Goal: Check status: Check status

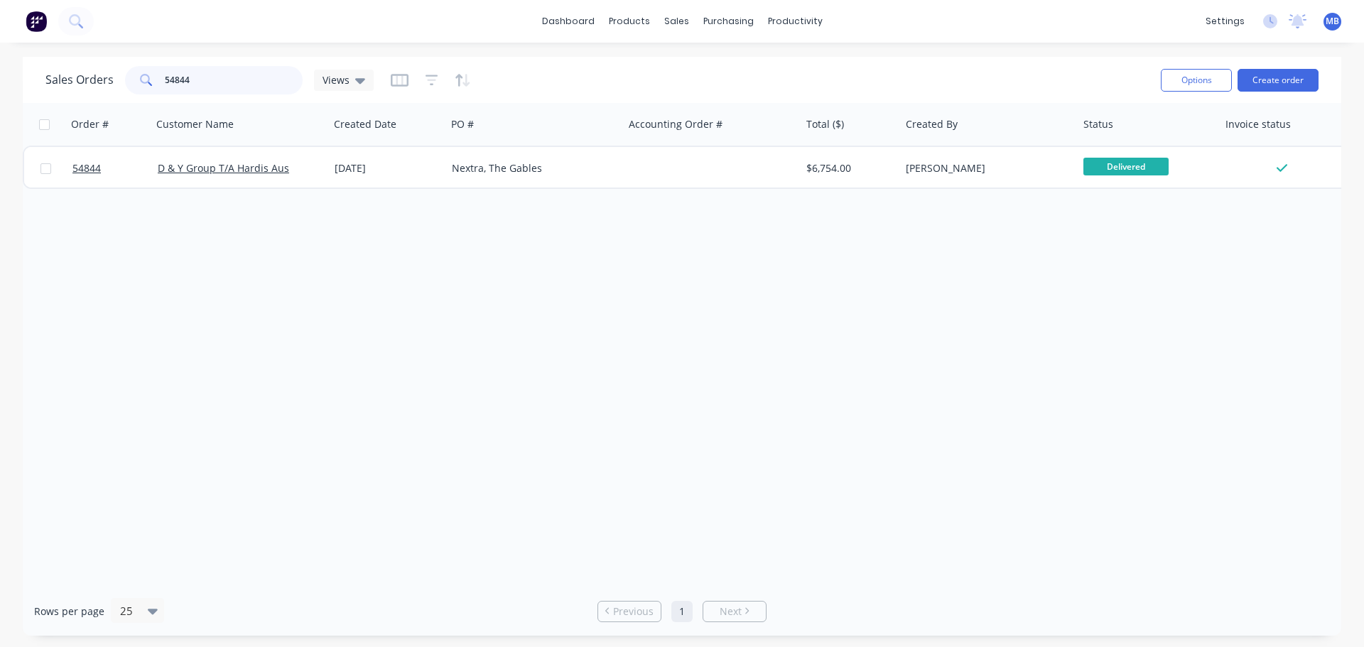
drag, startPoint x: 192, startPoint y: 79, endPoint x: 139, endPoint y: 69, distance: 54.2
click at [139, 69] on div "54844" at bounding box center [214, 80] width 178 height 28
type input "5537"
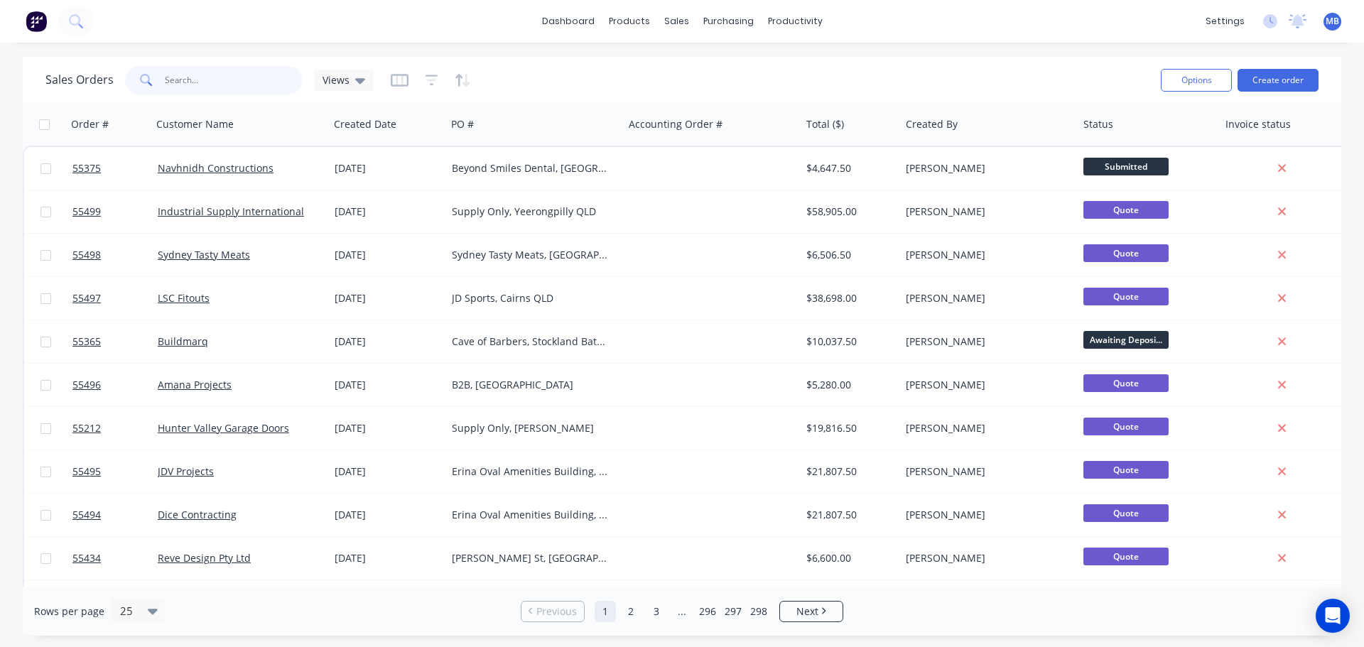
click at [190, 87] on input "text" at bounding box center [234, 80] width 139 height 28
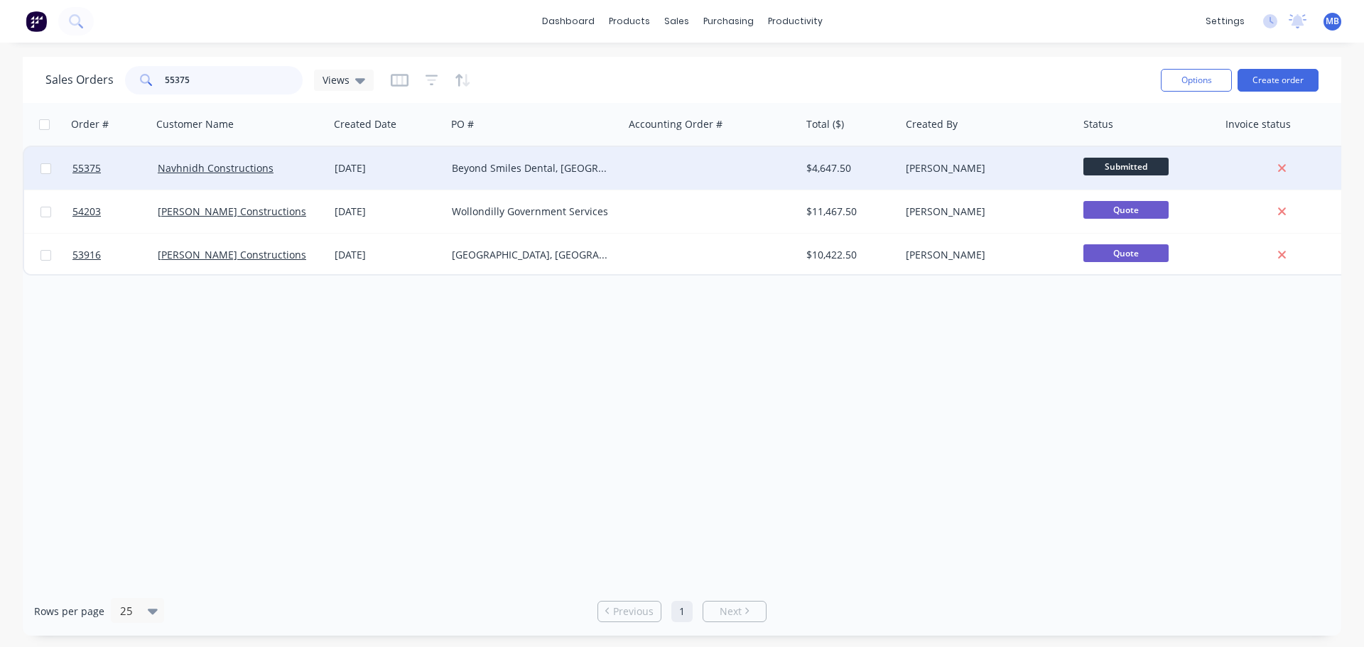
type input "55375"
click at [909, 163] on div "[PERSON_NAME]" at bounding box center [985, 168] width 158 height 14
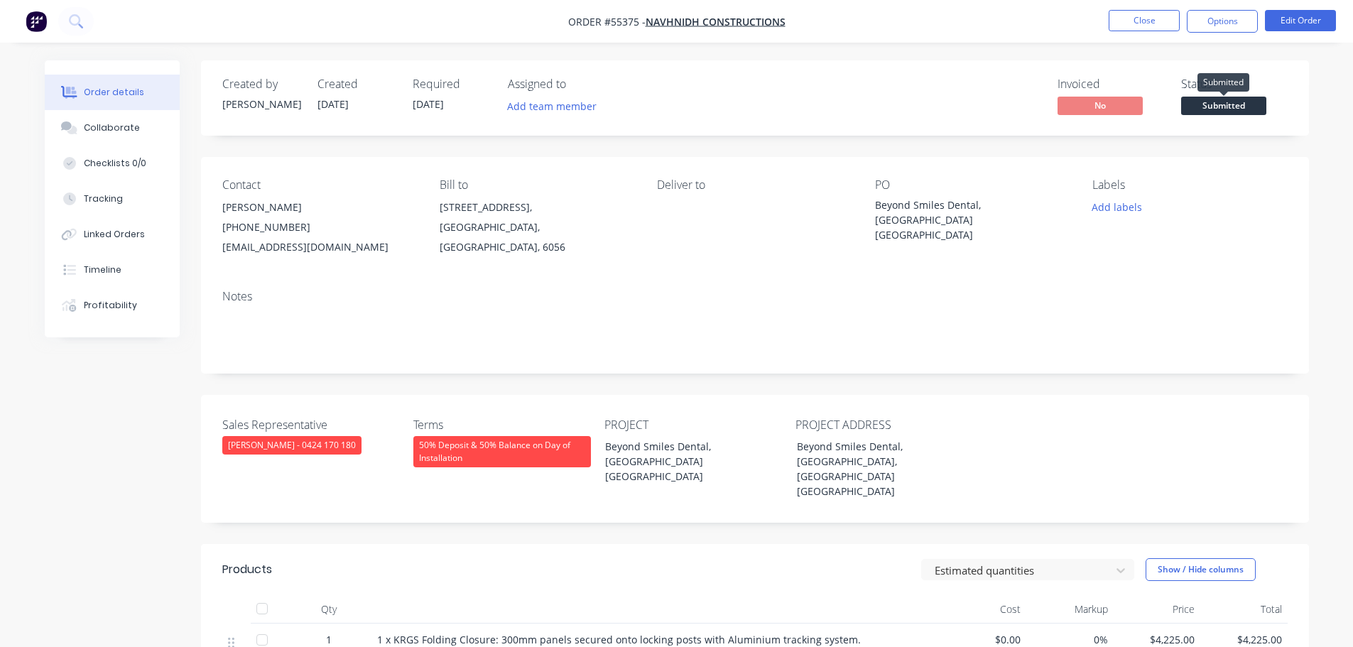
click at [1202, 103] on span "Submitted" at bounding box center [1223, 106] width 85 height 18
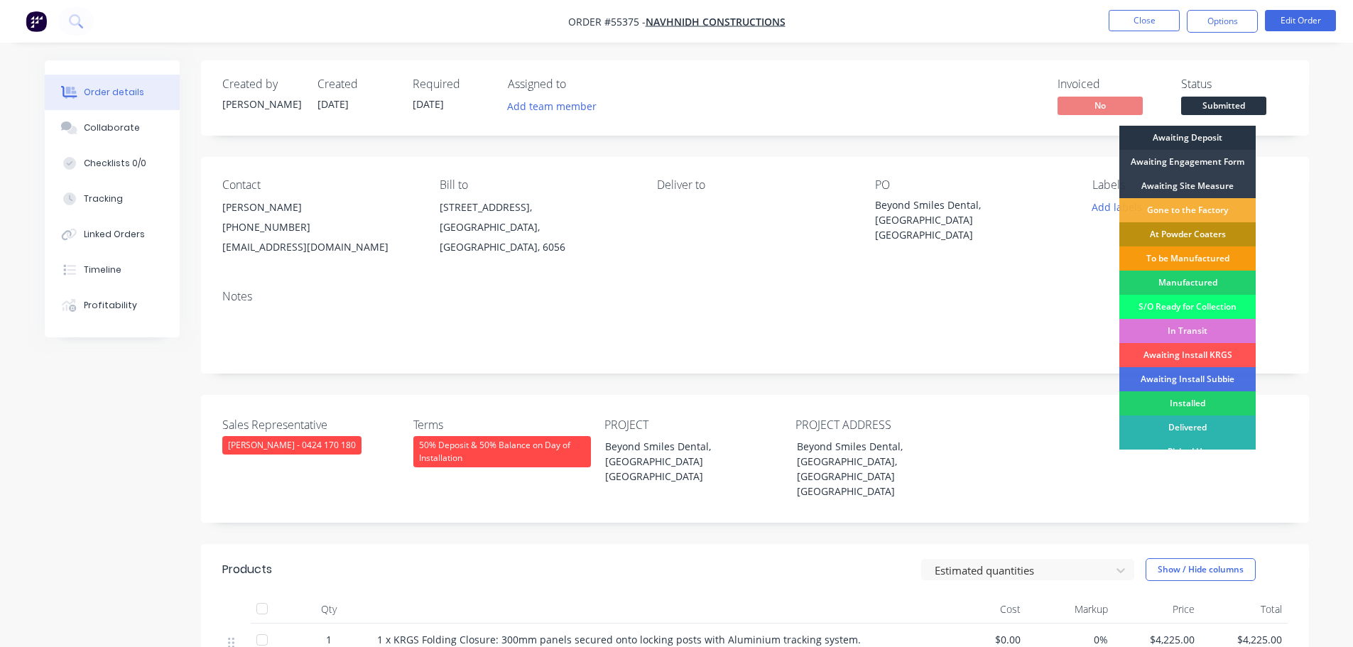
click at [1181, 134] on div "Awaiting Deposit" at bounding box center [1188, 138] width 136 height 24
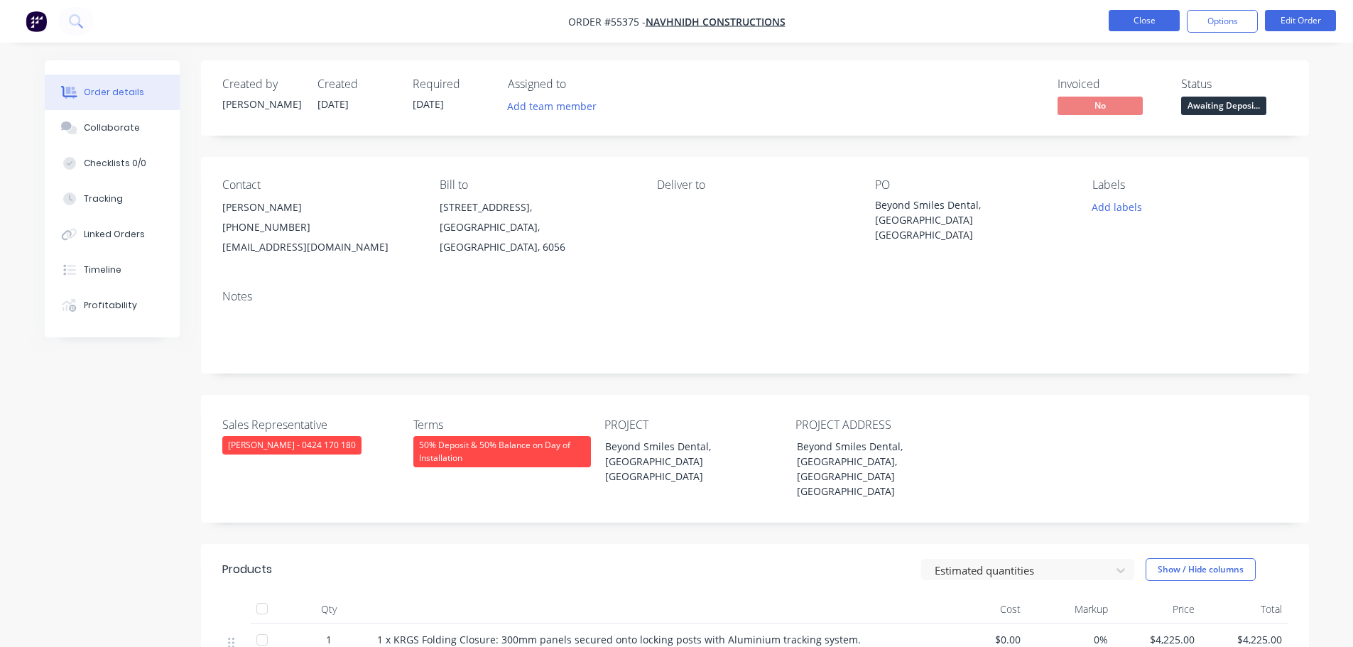
click at [1155, 26] on button "Close" at bounding box center [1144, 20] width 71 height 21
